Goal: Task Accomplishment & Management: Complete application form

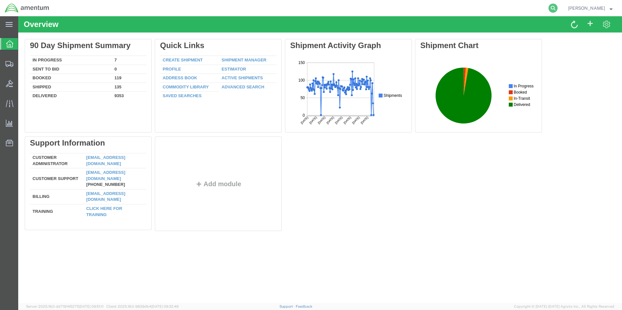
click at [554, 8] on icon at bounding box center [552, 8] width 9 height 9
paste input "392758770889"
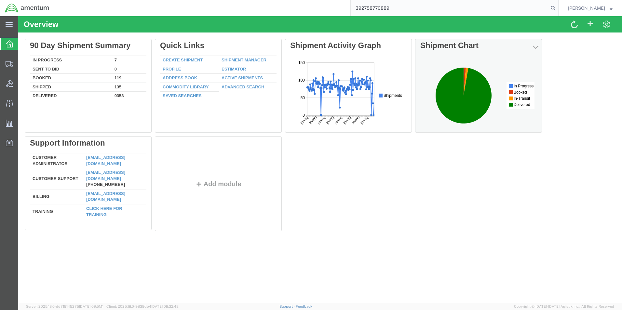
type input "392758770889"
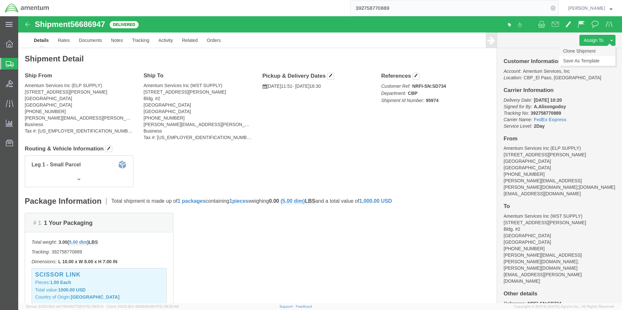
click link "Clone Shipment"
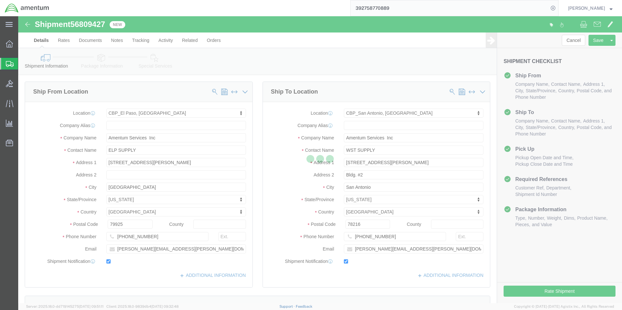
select select "49939"
select select "49945"
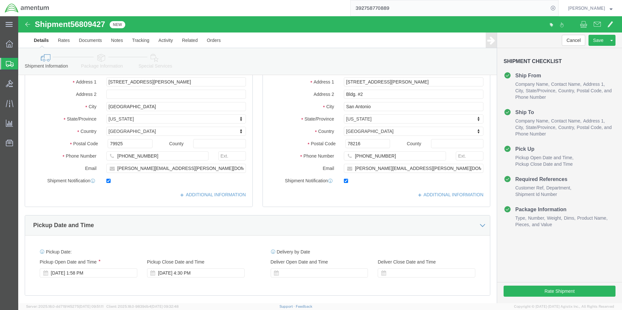
scroll to position [163, 0]
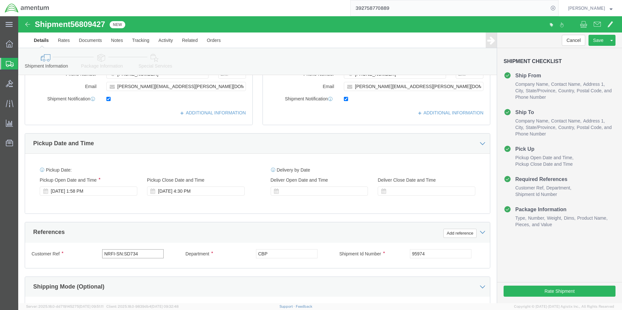
drag, startPoint x: 123, startPoint y: 238, endPoint x: 75, endPoint y: 237, distance: 47.2
click div "Customer Ref NRFI-SN:SD734"
type input "e"
type input "EMPTY CRATES IR61537"
drag, startPoint x: 408, startPoint y: 239, endPoint x: 387, endPoint y: 238, distance: 21.2
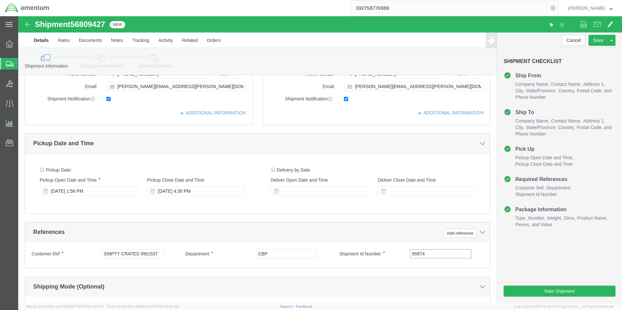
click div "Shipment Id Number 95974"
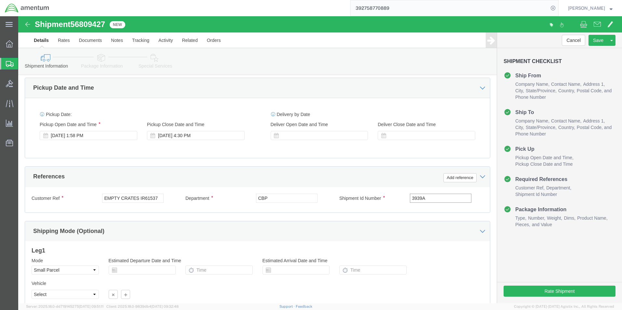
scroll to position [260, 0]
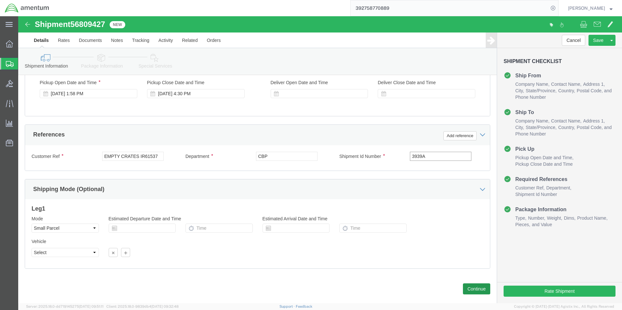
type input "3939A"
click button "Continue"
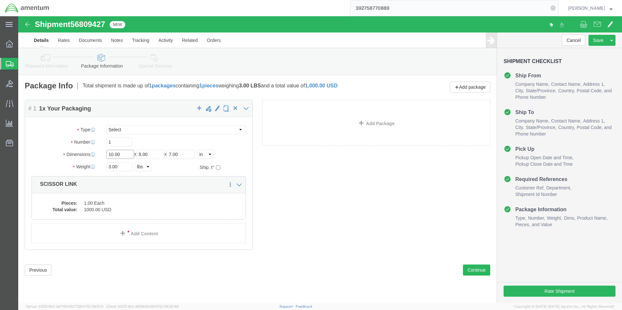
click input "10.00"
type input "24.00"
type input "18"
type input "12"
click input "3.00"
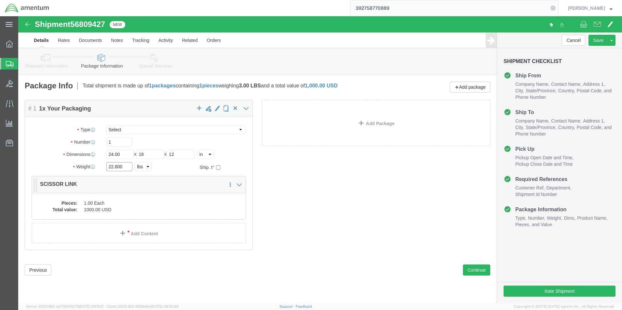
type input "22.800"
click dd "1000.00 USD"
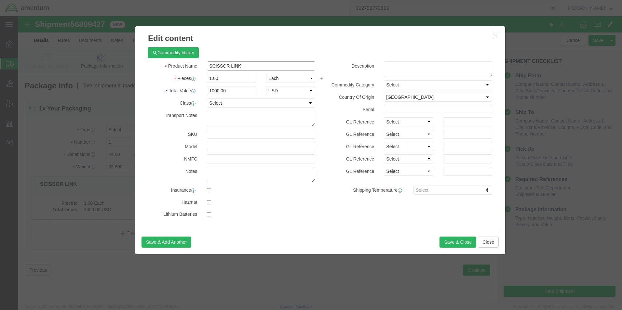
drag, startPoint x: 232, startPoint y: 51, endPoint x: 169, endPoint y: 51, distance: 63.1
click div "Product Name SCISSOR LINK"
click div "Commodity library"
click input "EMPTY BOX"
type input "EMPTY FLIR BOX"
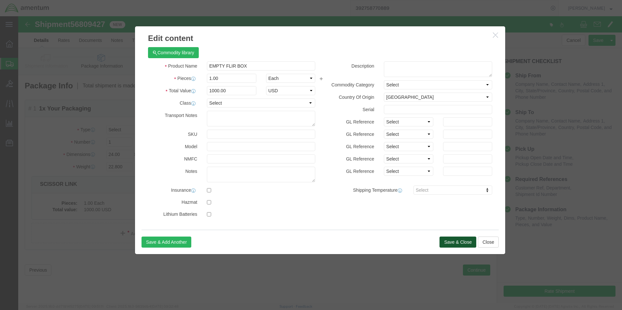
click button "Save & Close"
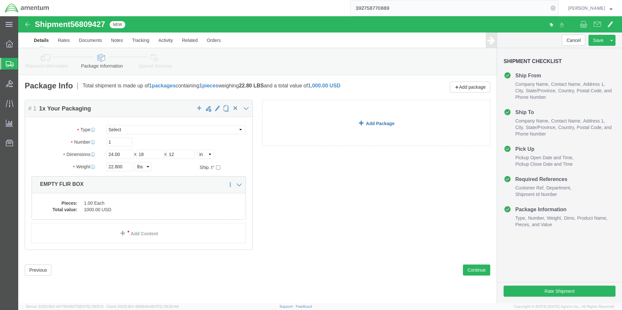
click link "Add Package"
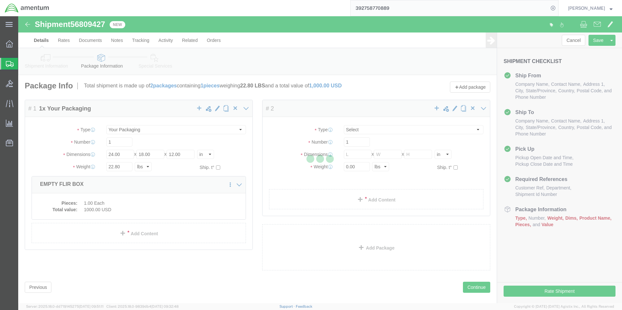
select select "YRPK"
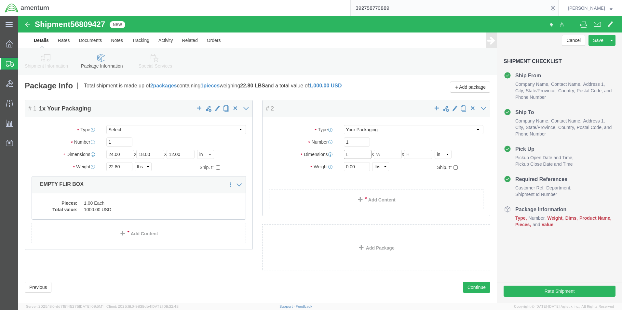
click input "text"
type input "26"
type input "24"
type input "12"
click input "0.00"
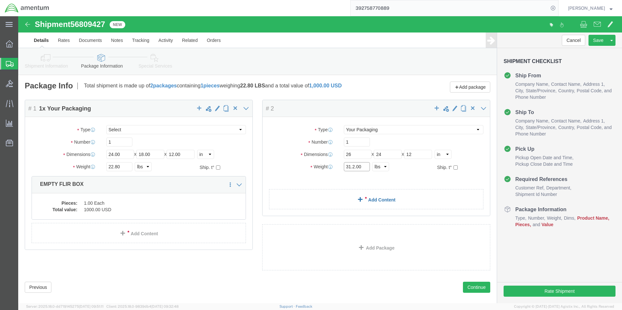
type input "31.2.00"
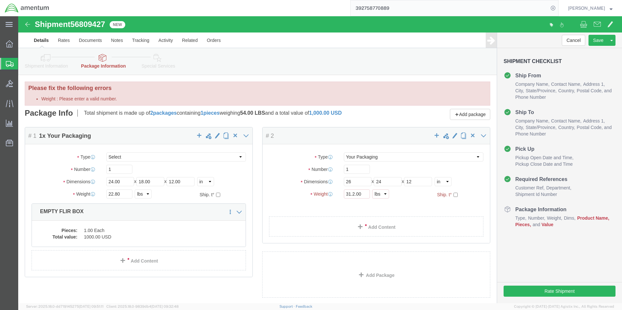
click div "Package Type Select Bale(s) Basket(s) Bolt(s) Bottle(s) Buckets Bulk Bundle(s) …"
click span
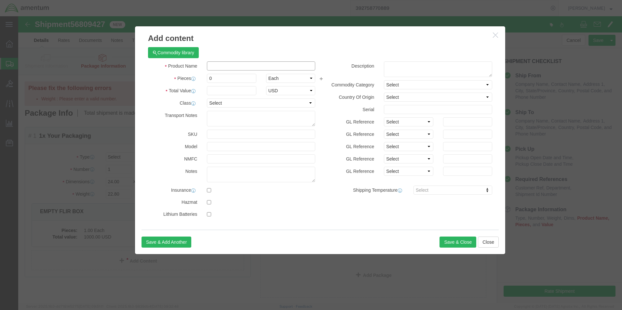
click input "text"
type input "EMPTY FLIR BOX"
type input "1000.00"
select select "US"
click input "0"
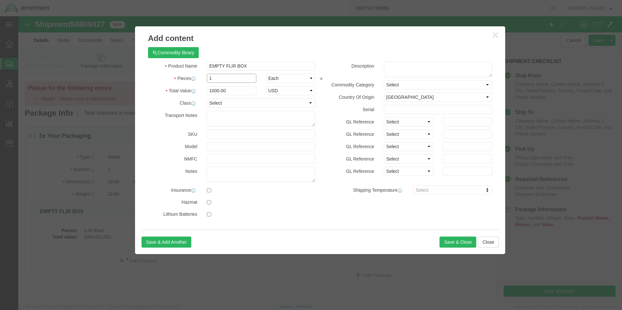
type input "1"
type input "1000"
click div "Commodity library"
click button "Save & Close"
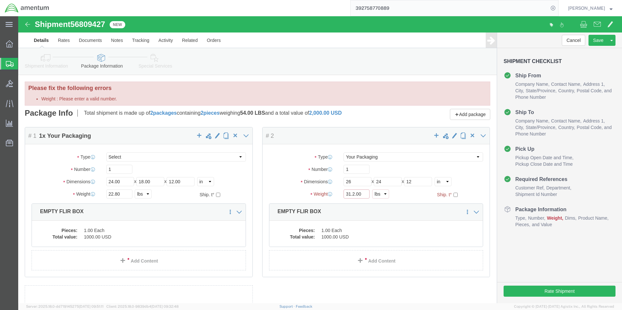
click input "31.2.00"
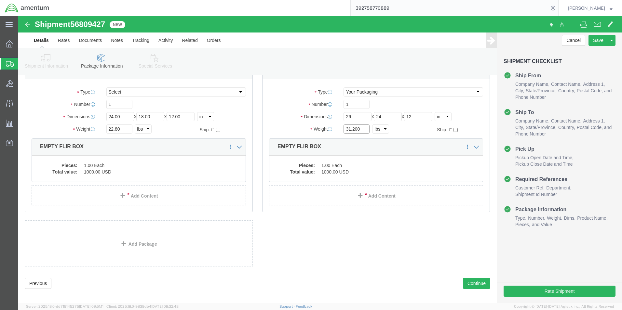
scroll to position [43, 0]
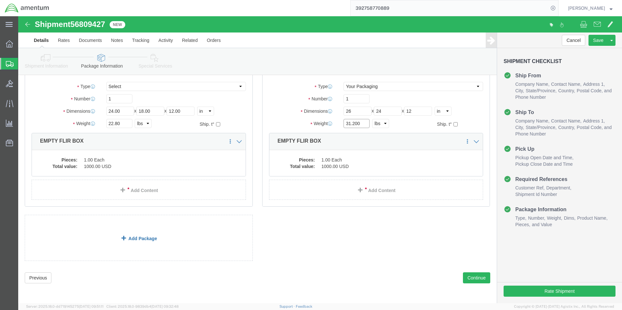
type input "31.200"
click link "Add Package"
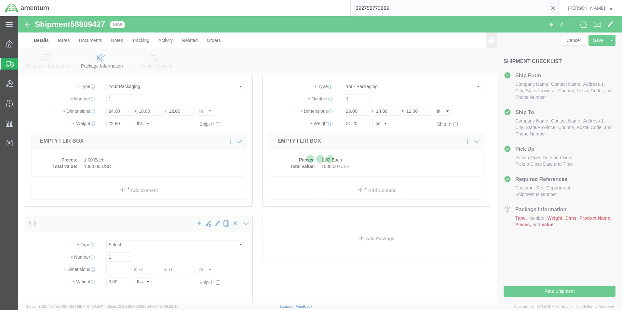
scroll to position [0, 0]
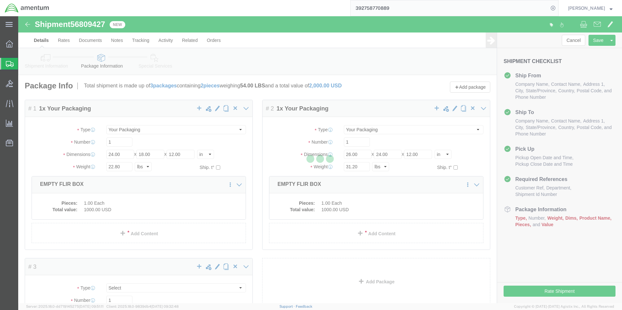
select select "YRPK"
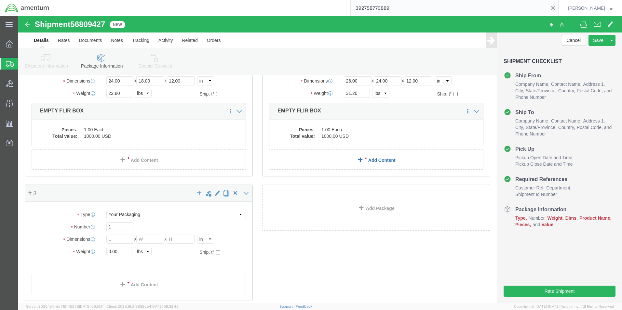
scroll to position [117, 0]
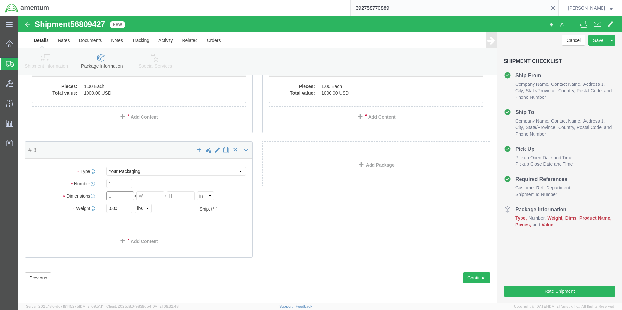
click input "text"
type input "30"
click div "Package Type Select Bale(s) Basket(s) Bolt(s) Bottle(s) Buckets Bulk Bundle(s) …"
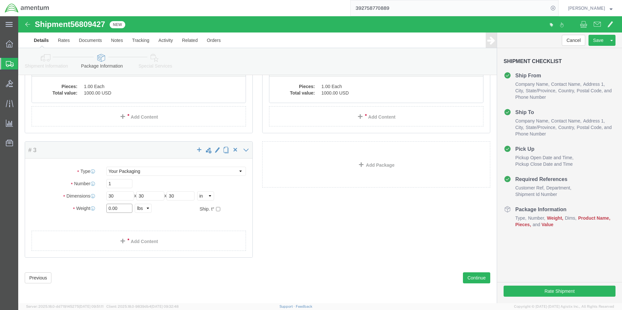
click input "0.00"
type input "90.00"
click link "Add Content"
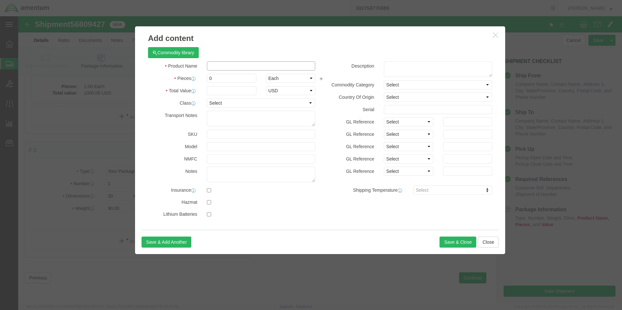
click input "text"
type input "EMPTY FLIR BOX"
click input "0"
type input "1"
click input "text"
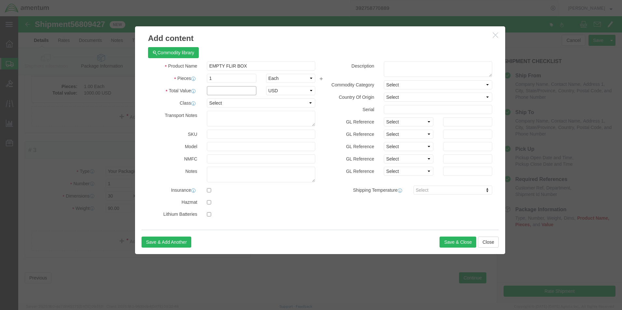
type input "1000.00"
select select "US"
click button "Save & Close"
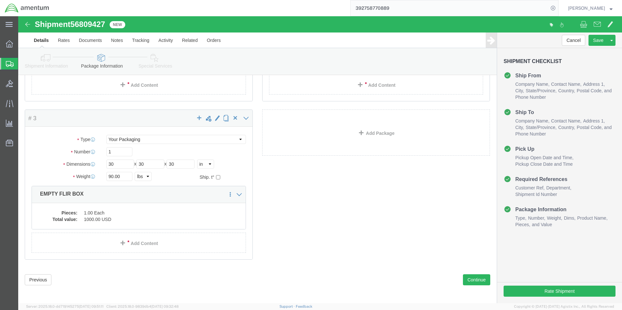
scroll to position [151, 0]
click button "Continue"
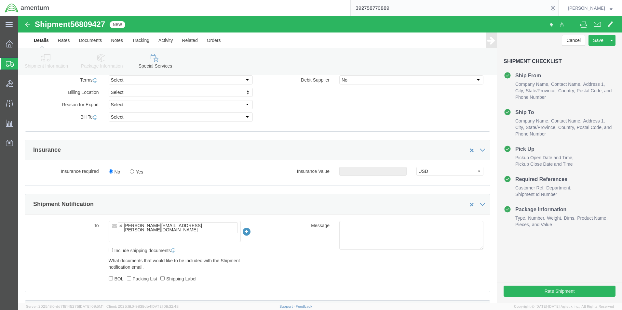
scroll to position [431, 0]
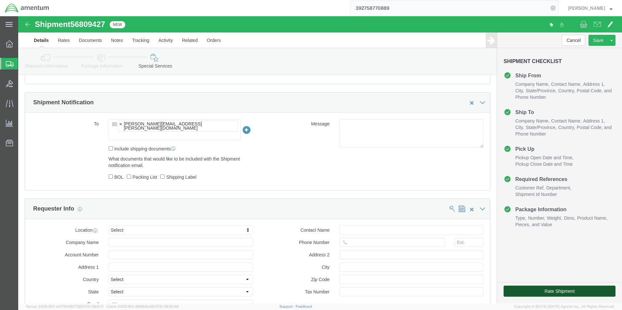
click button "Rate Shipment"
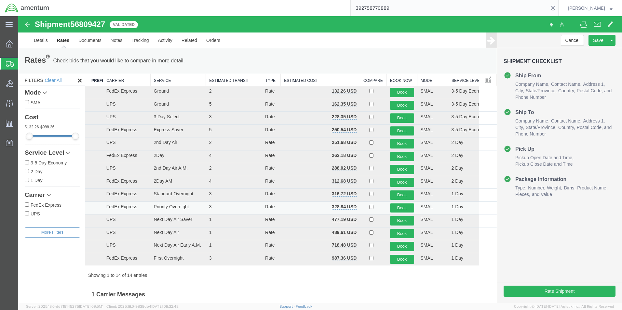
scroll to position [0, 0]
click at [39, 40] on link "Details" at bounding box center [40, 41] width 23 height 16
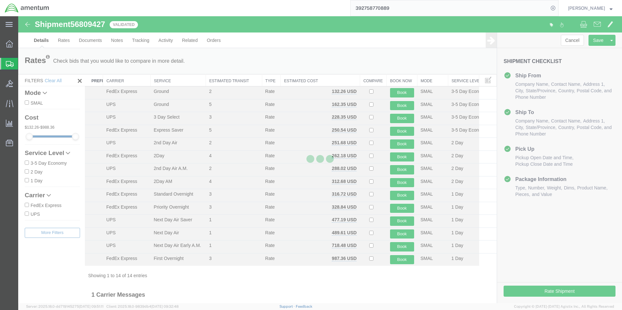
select select "49939"
select select "49945"
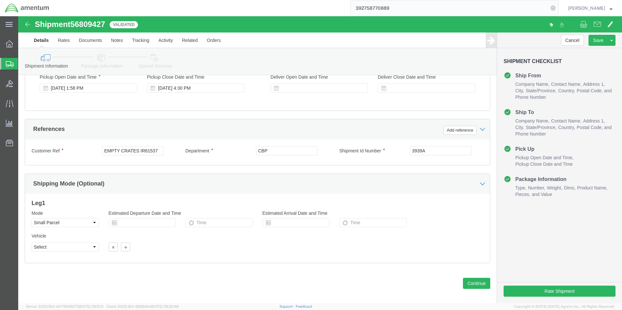
scroll to position [271, 0]
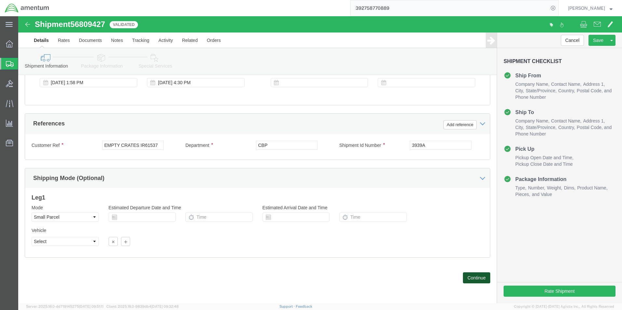
click button "Continue"
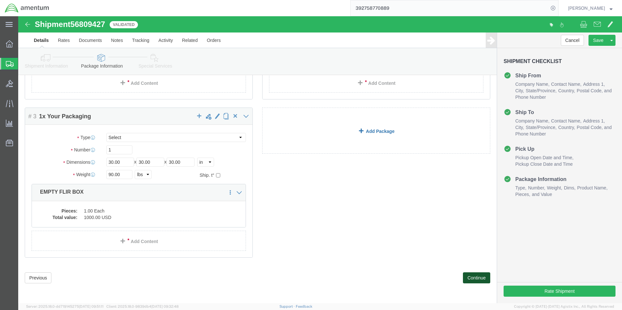
scroll to position [0, 0]
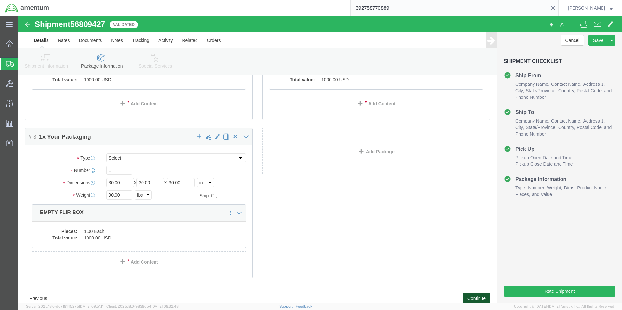
click button "Continue"
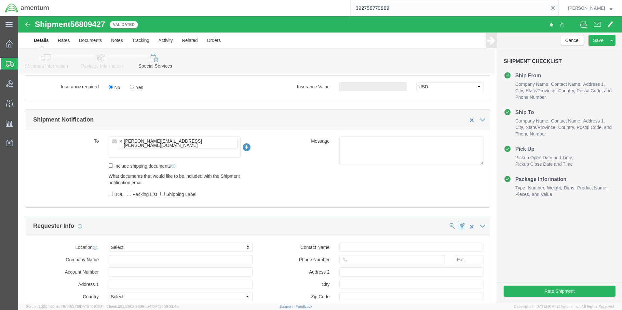
scroll to position [346, 0]
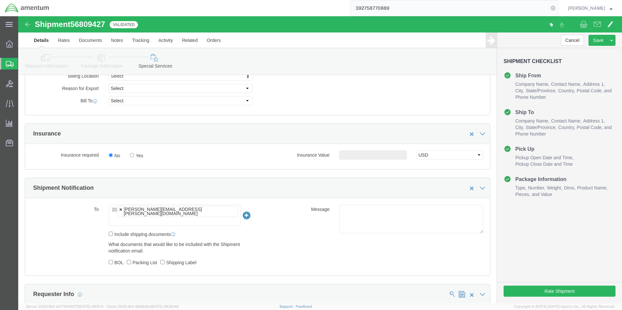
click link
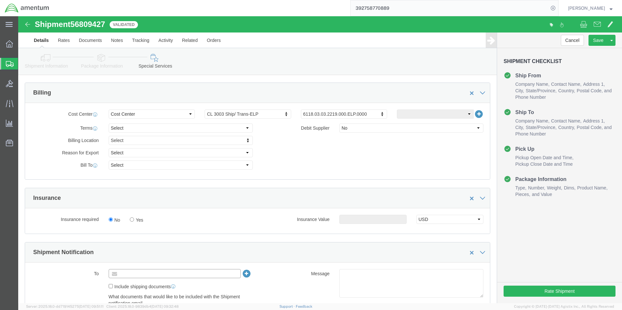
scroll to position [313, 0]
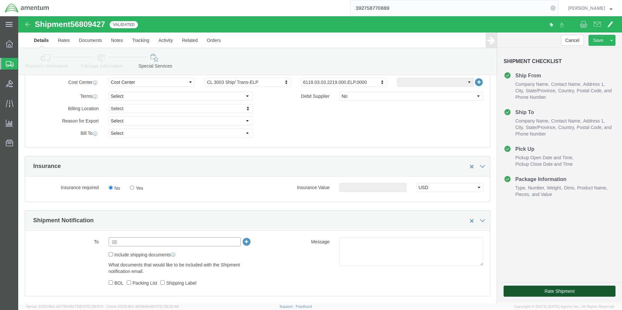
type input "Enter Email Address"
click button "Rate Shipment"
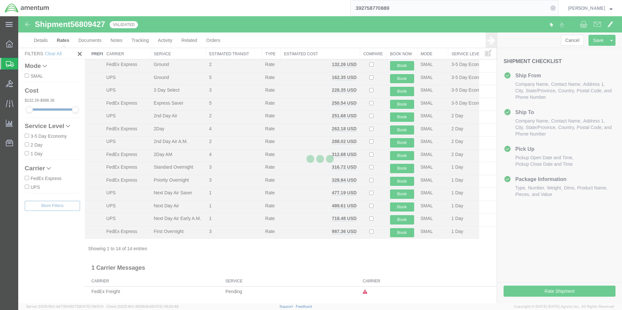
scroll to position [14, 0]
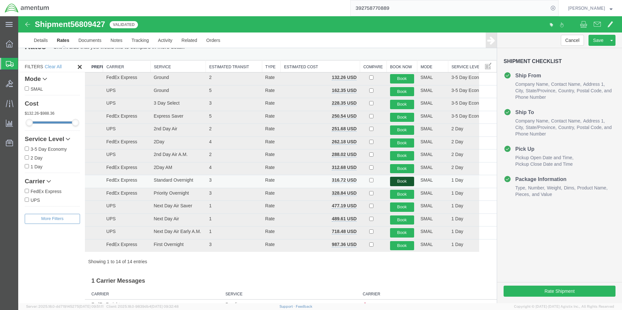
click at [401, 182] on button "Book" at bounding box center [402, 181] width 24 height 9
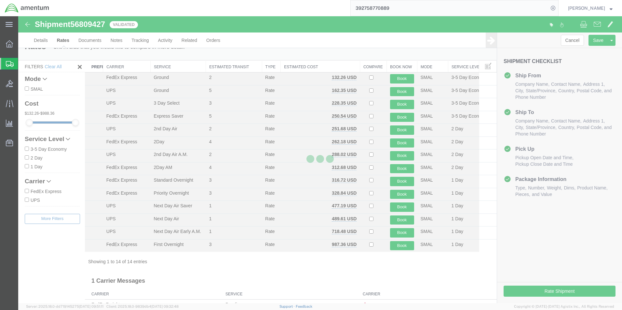
scroll to position [0, 0]
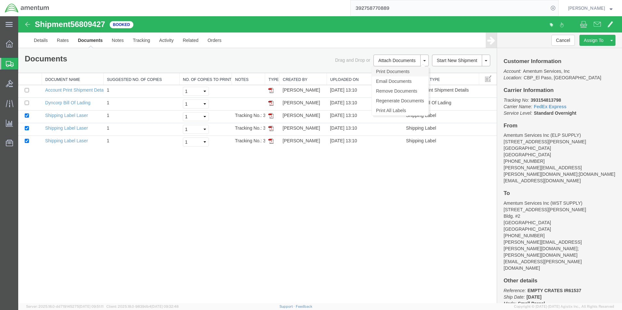
click at [392, 70] on link "Print Documents" at bounding box center [400, 72] width 57 height 10
